Goal: Task Accomplishment & Management: Complete application form

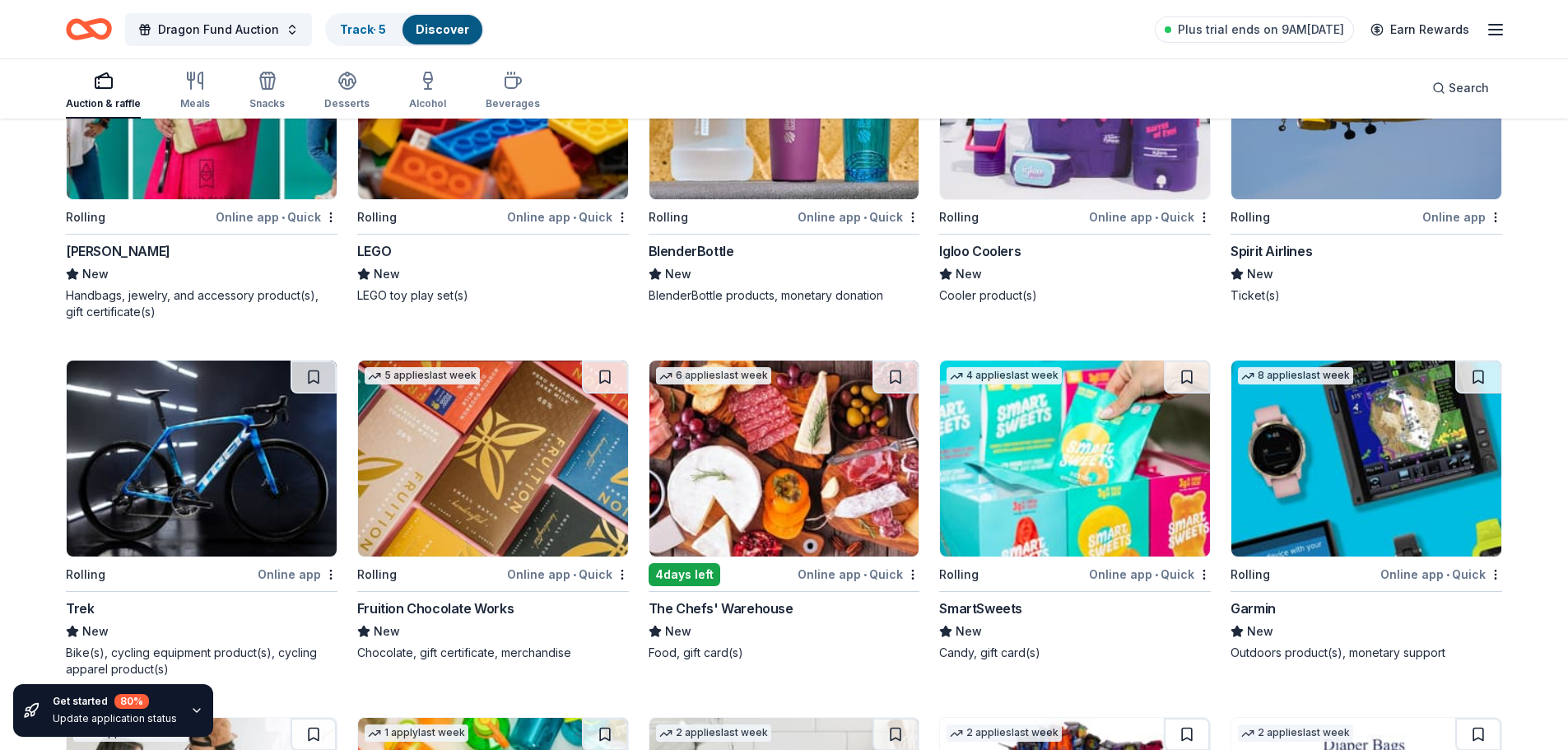
scroll to position [11503, 0]
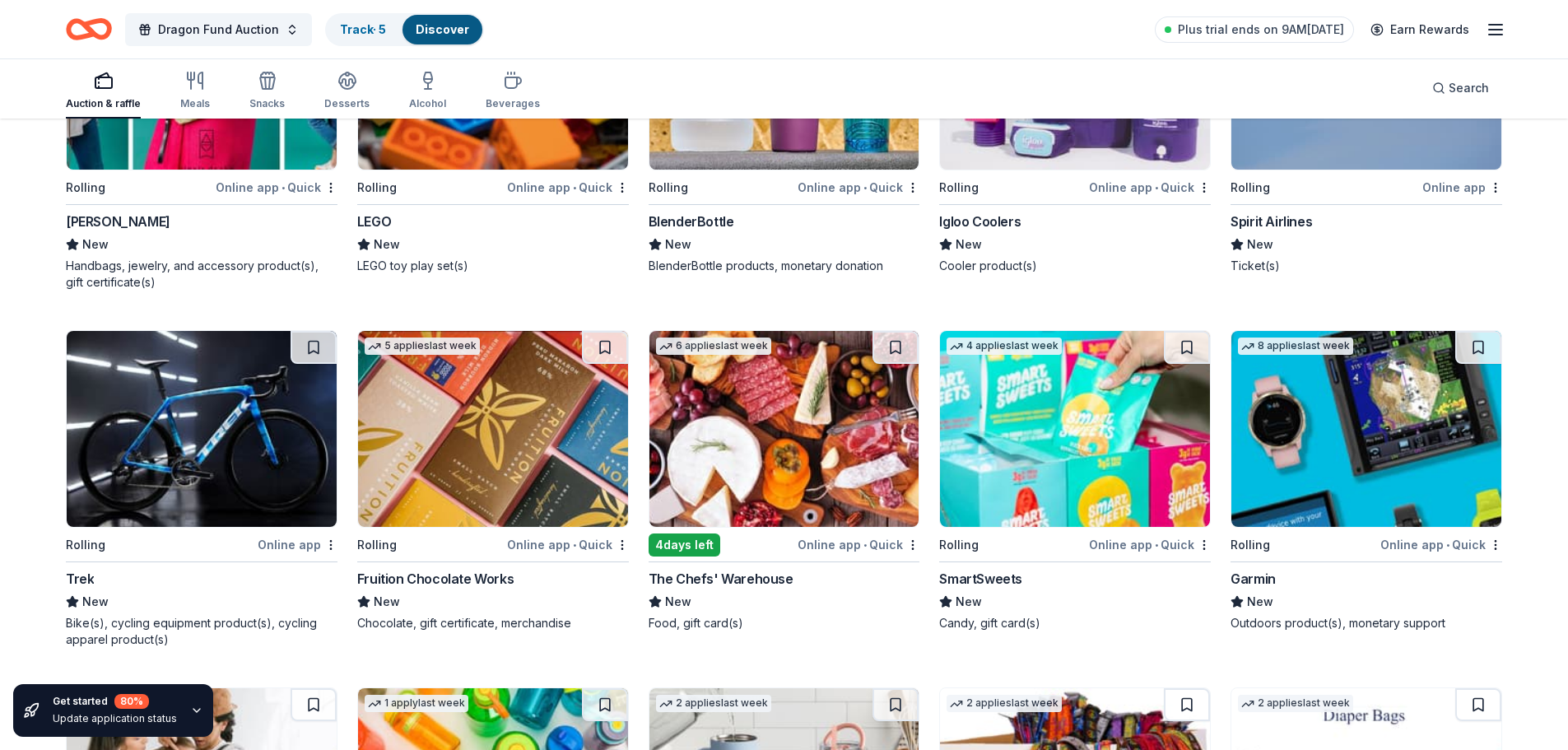
click at [764, 431] on img at bounding box center [784, 429] width 270 height 196
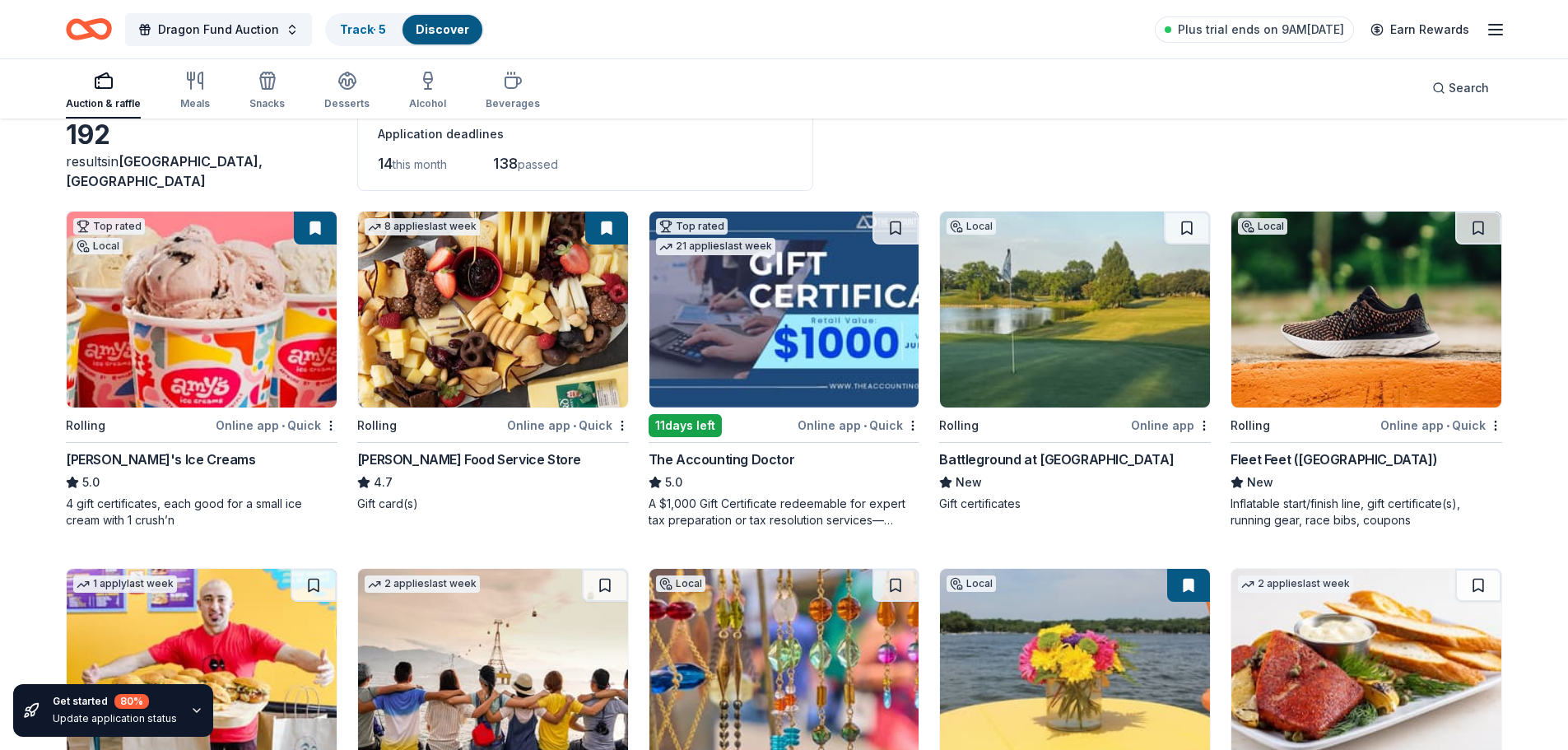
scroll to position [0, 0]
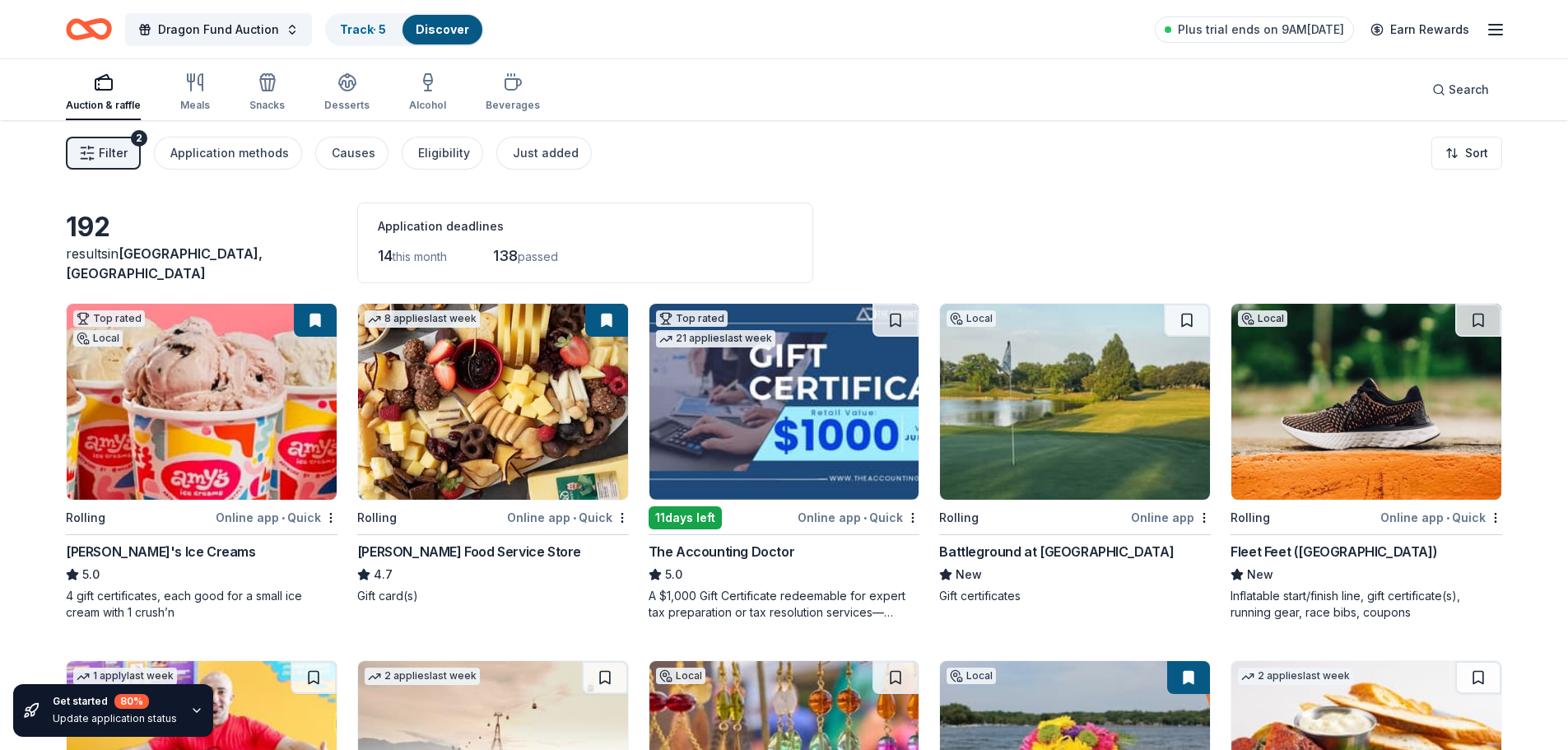
click at [1494, 25] on icon "button" at bounding box center [1495, 30] width 20 height 20
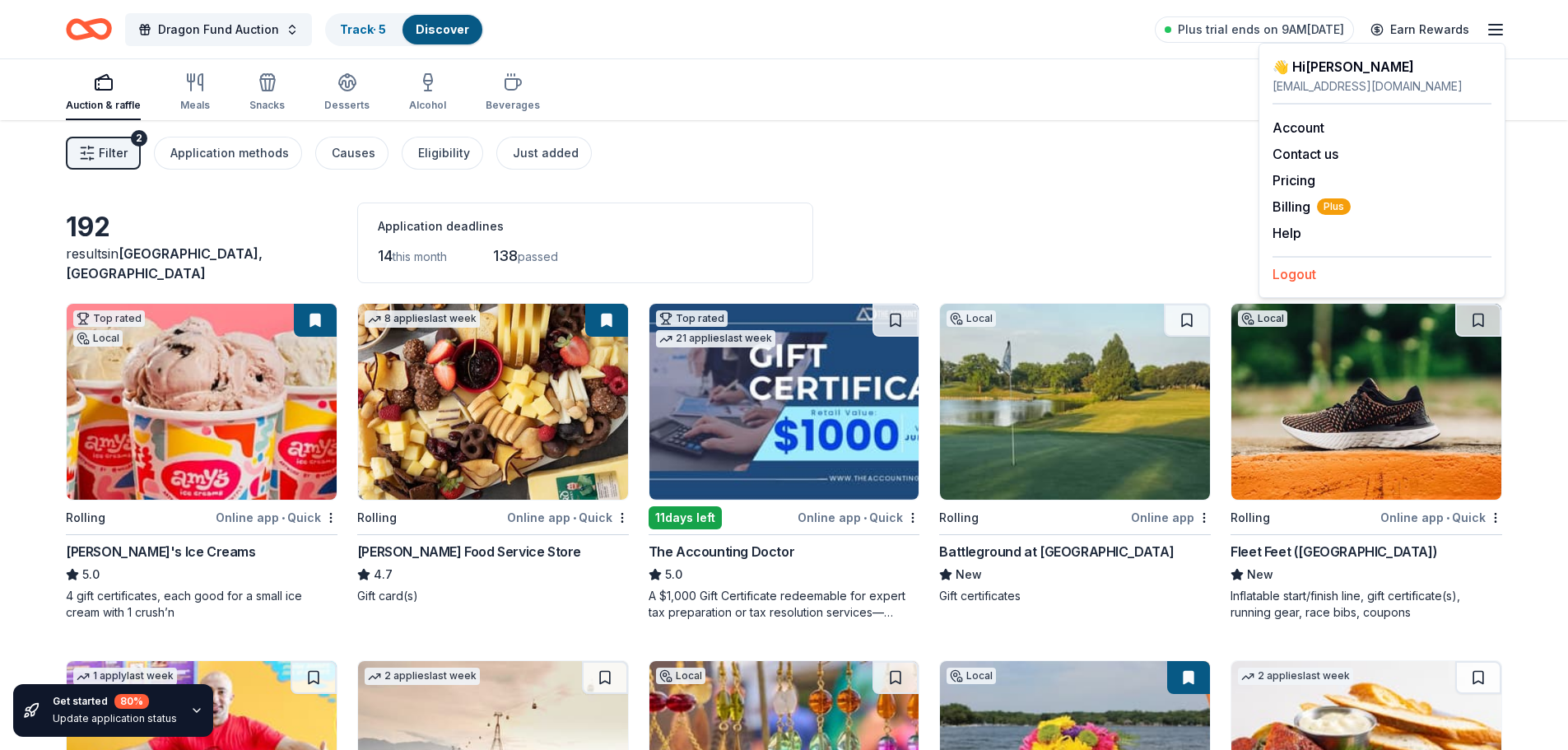
click at [1309, 275] on button "Logout" at bounding box center [1294, 274] width 44 height 20
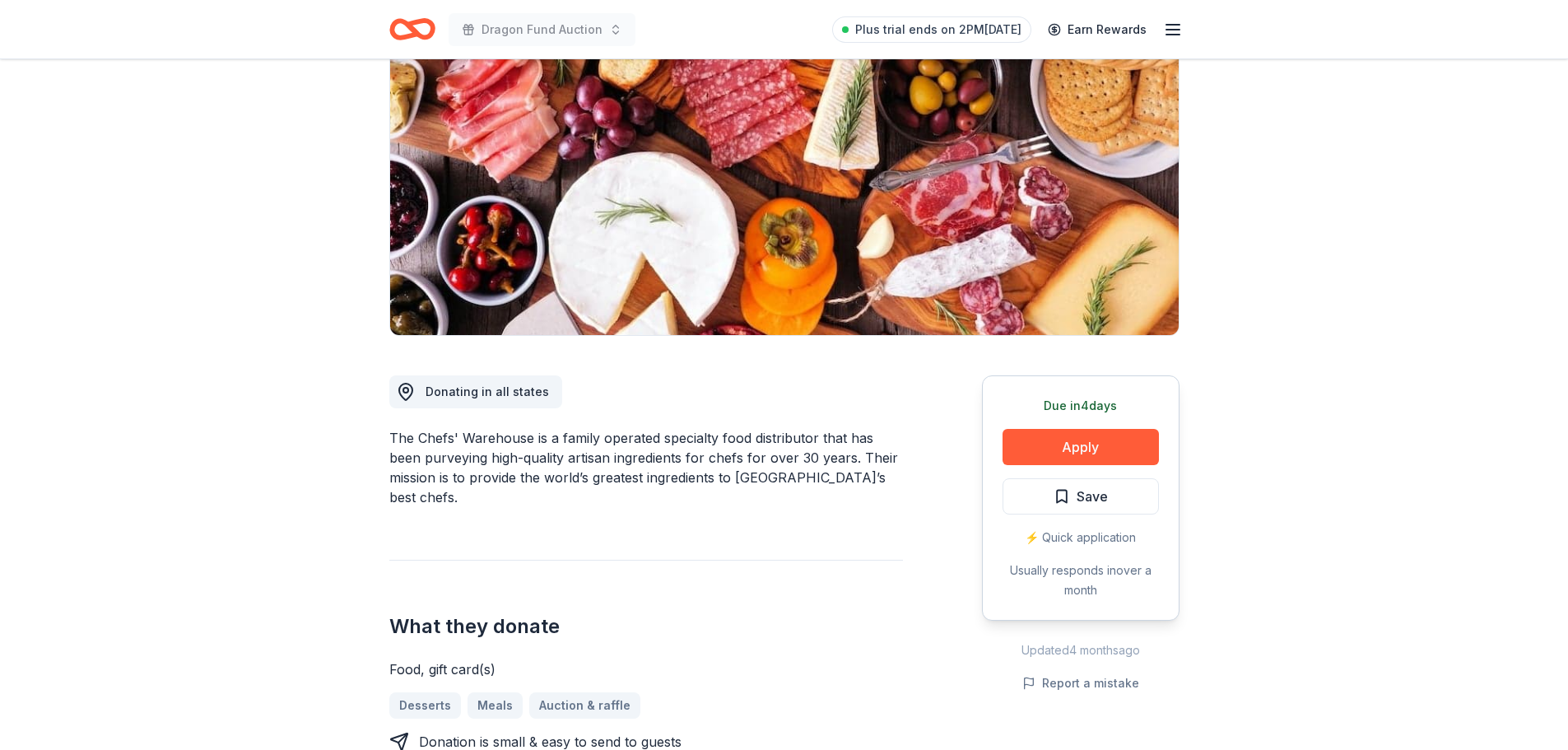
scroll to position [82, 0]
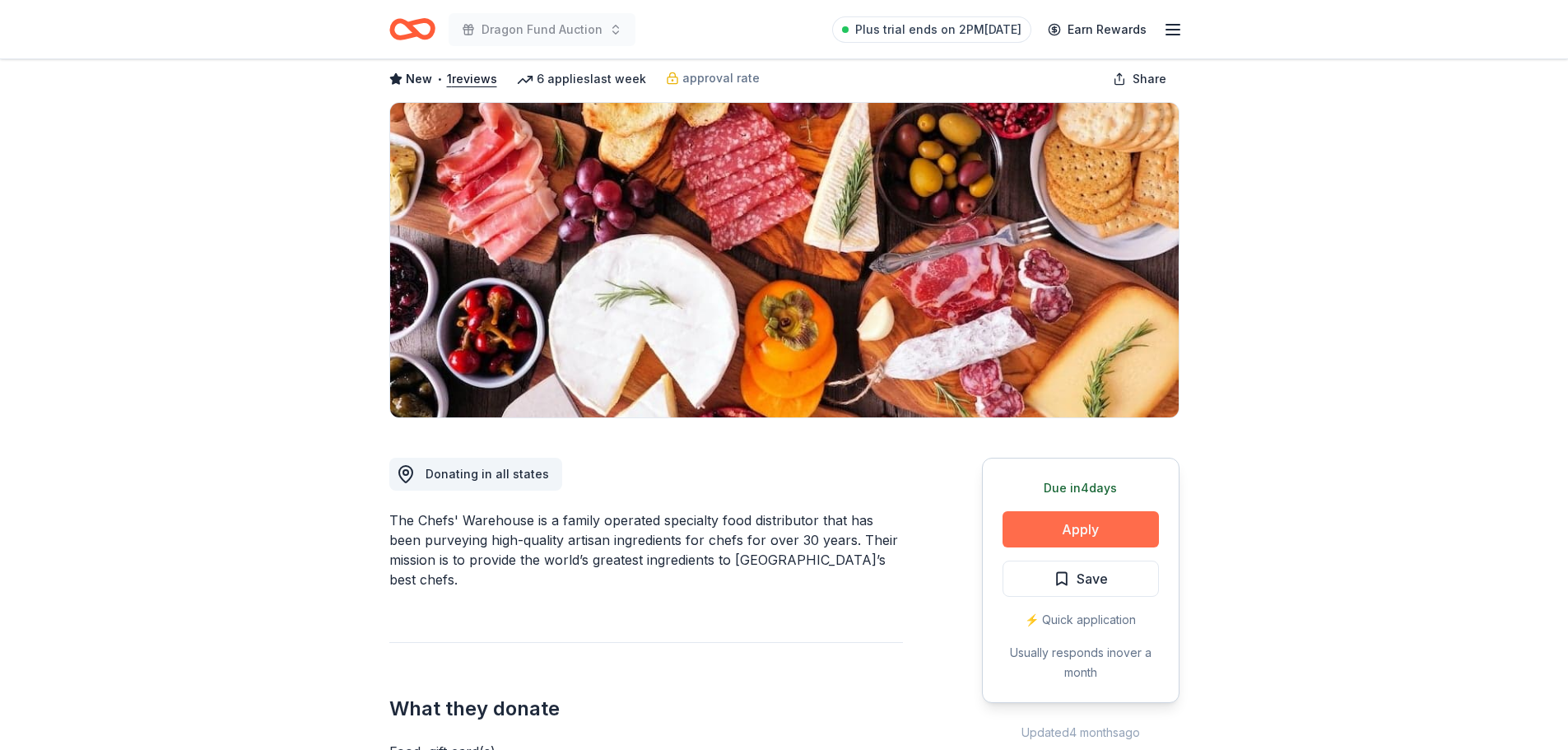
click at [1048, 529] on button "Apply" at bounding box center [1080, 529] width 156 height 37
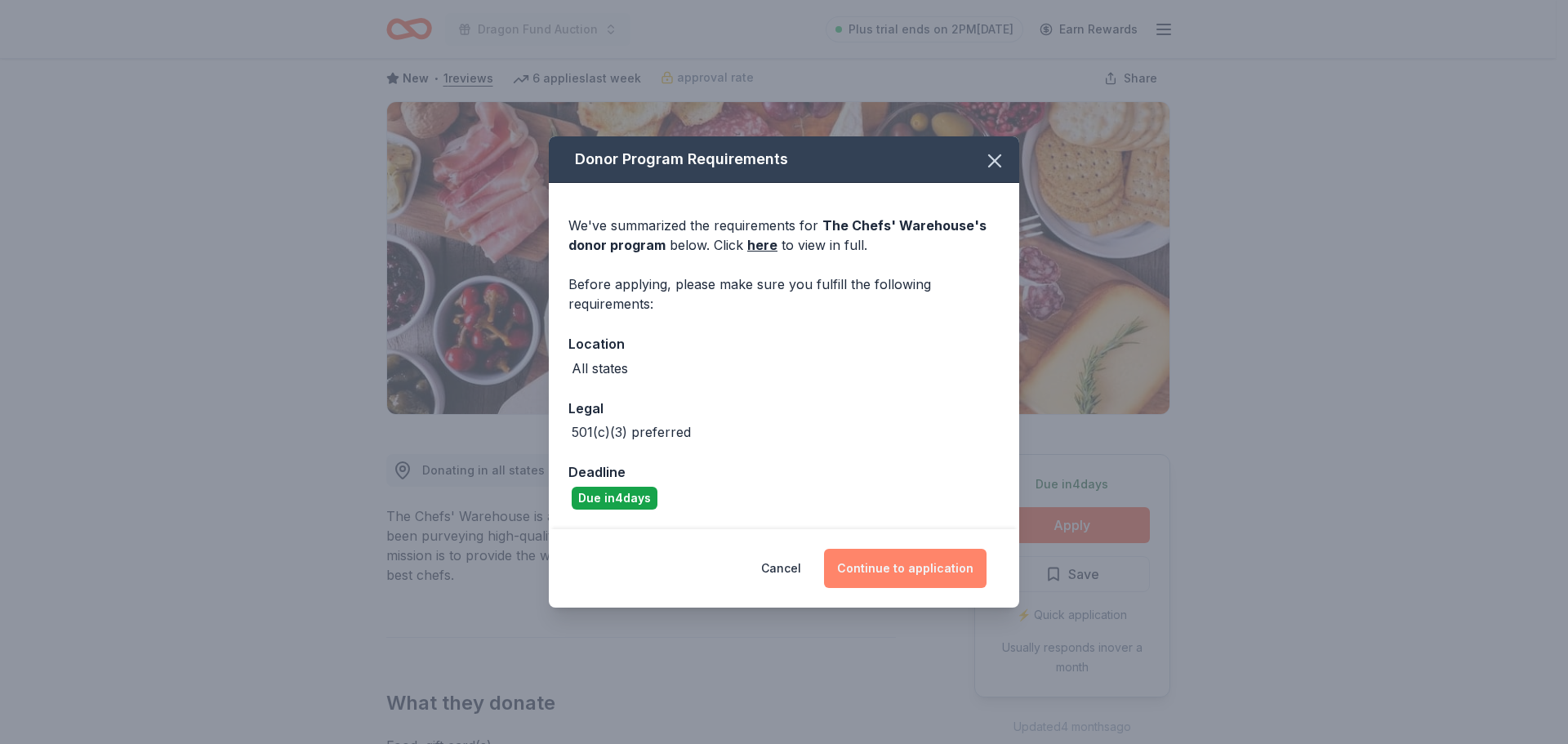
click at [888, 564] on button "Continue to application" at bounding box center [906, 568] width 163 height 39
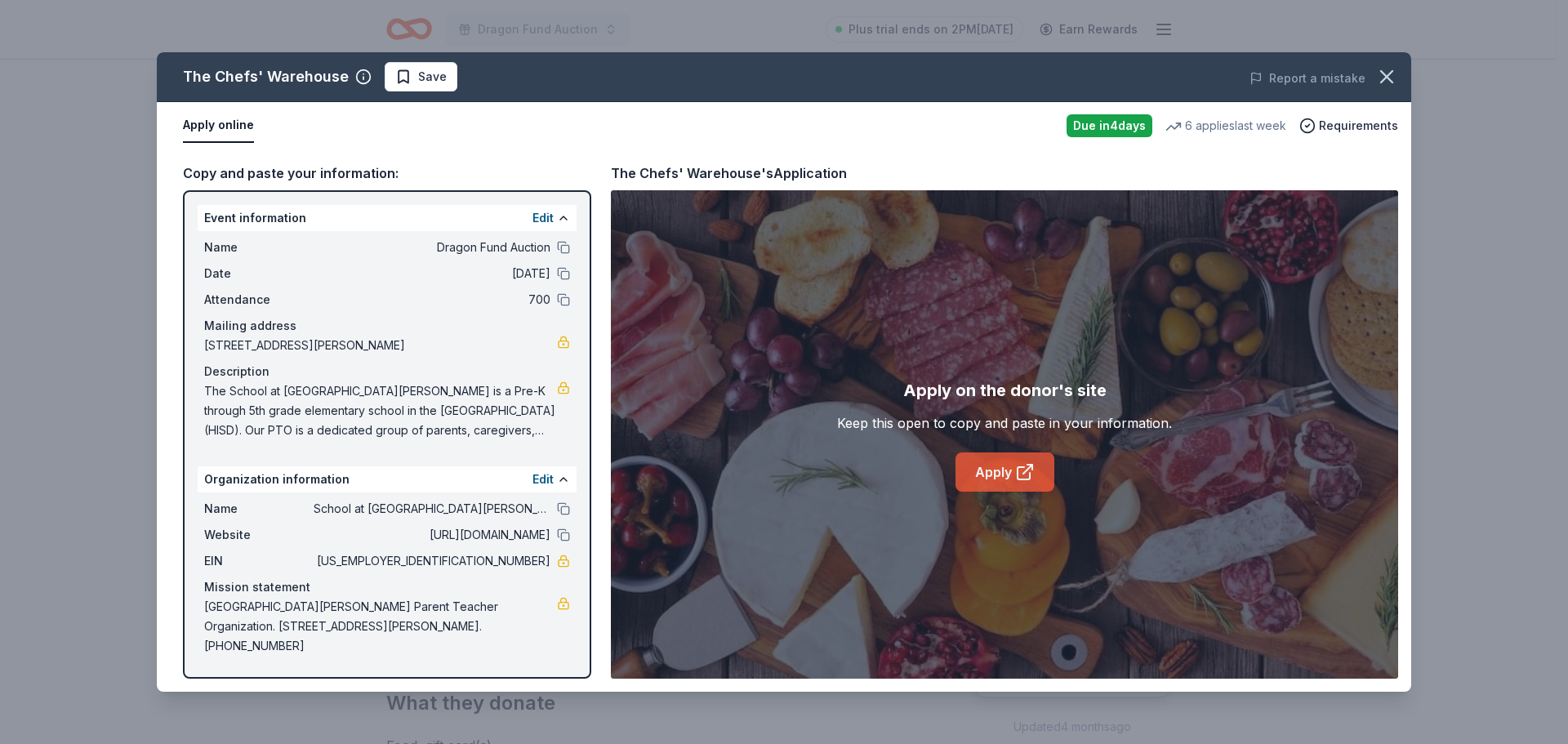
click at [966, 473] on link "Apply" at bounding box center [1005, 471] width 99 height 39
click at [1391, 66] on icon "button" at bounding box center [1386, 77] width 22 height 22
